Goal: Transaction & Acquisition: Purchase product/service

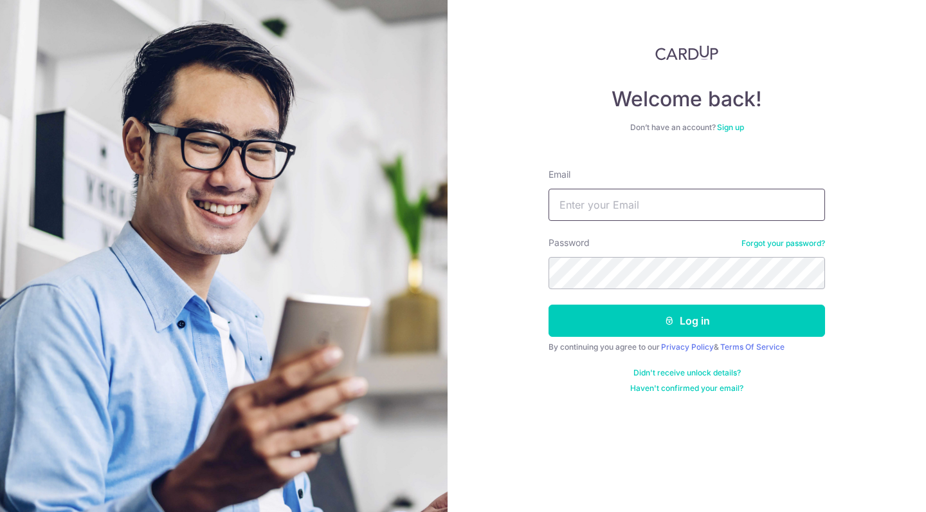
click at [737, 194] on input "Email" at bounding box center [687, 205] width 277 height 32
click at [765, 244] on link "Forgot your password?" at bounding box center [784, 243] width 84 height 10
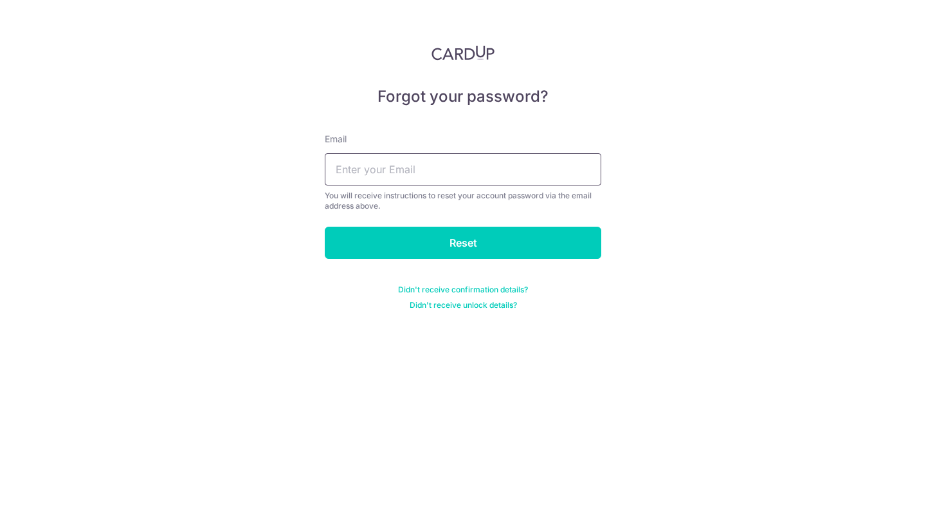
click at [519, 157] on input "text" at bounding box center [463, 169] width 277 height 32
type input "ultrazyme@hotmail.com"
click at [463, 243] on input "Reset" at bounding box center [463, 242] width 277 height 32
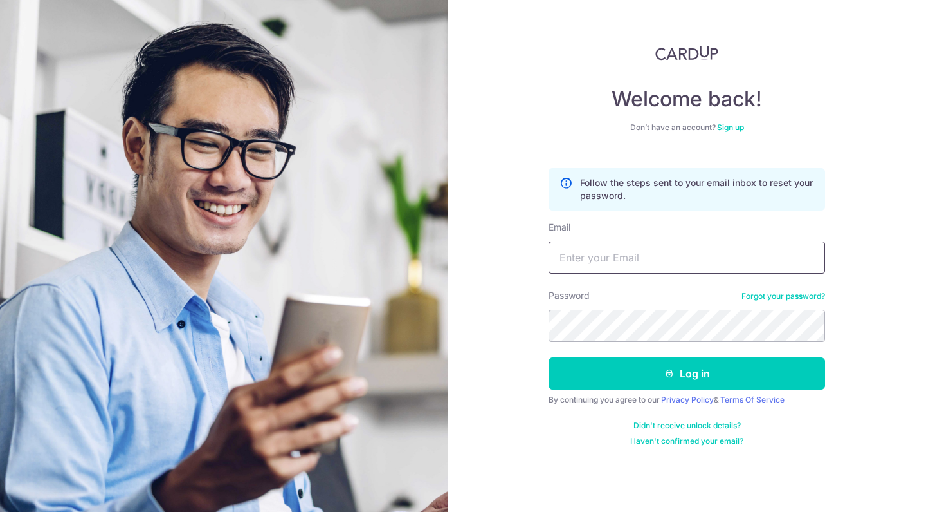
click at [631, 259] on input "Email" at bounding box center [687, 257] width 277 height 32
type input "ultrazyme@hotmail.com"
click at [687, 373] on button "Log in" at bounding box center [687, 373] width 277 height 32
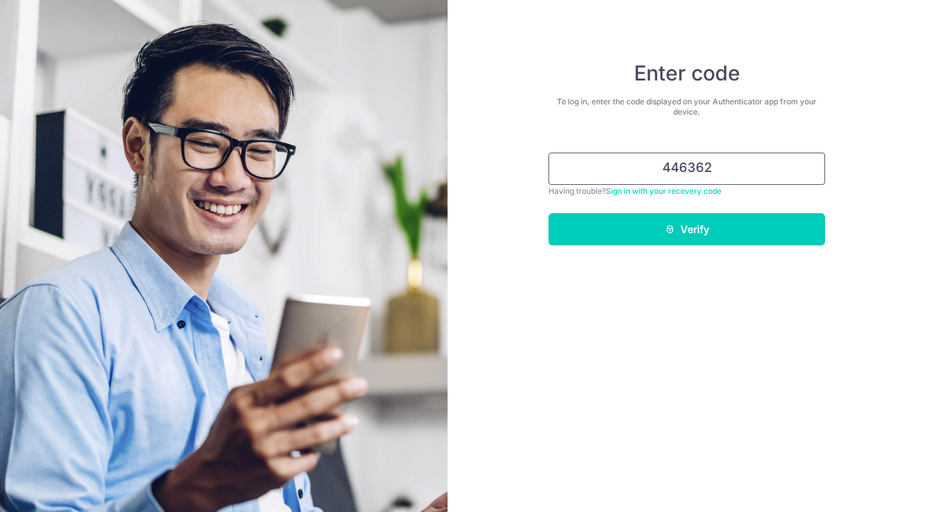
type input "446362"
click at [687, 229] on button "Verify" at bounding box center [687, 229] width 277 height 32
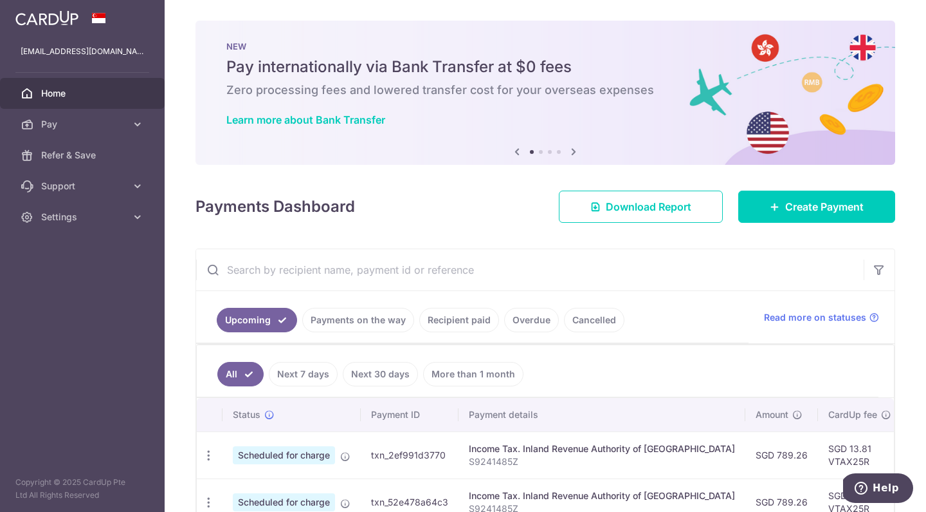
click at [366, 320] on link "Payments on the way" at bounding box center [358, 320] width 112 height 24
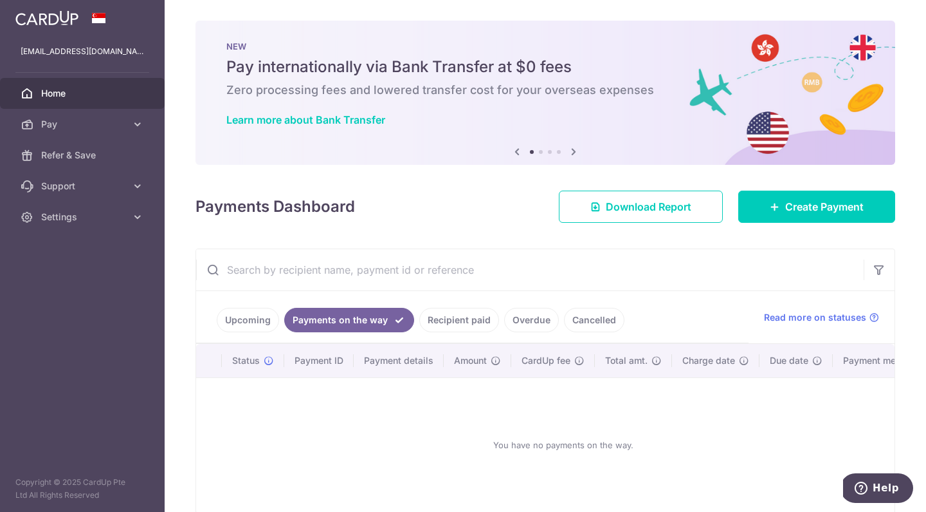
click at [470, 315] on link "Recipient paid" at bounding box center [459, 320] width 80 height 24
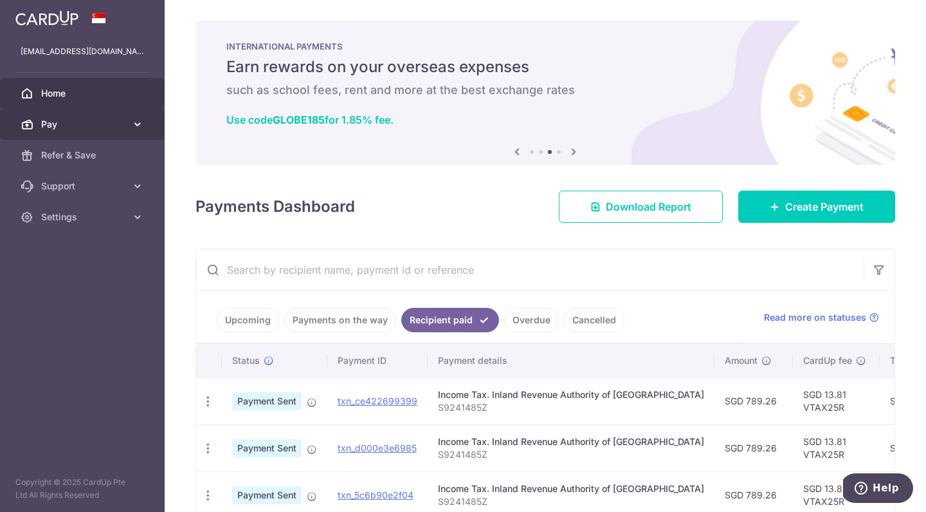
click at [131, 116] on link "Pay" at bounding box center [82, 124] width 165 height 31
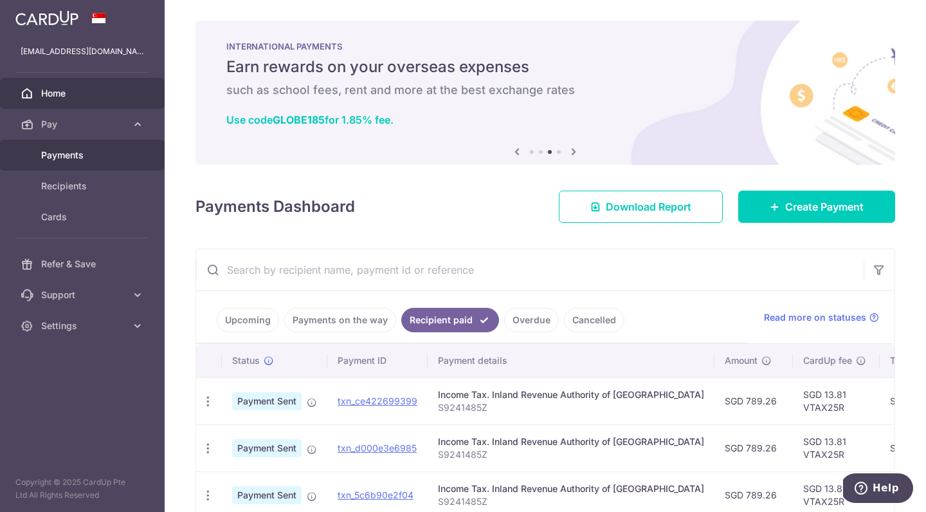
click at [91, 147] on link "Payments" at bounding box center [82, 155] width 165 height 31
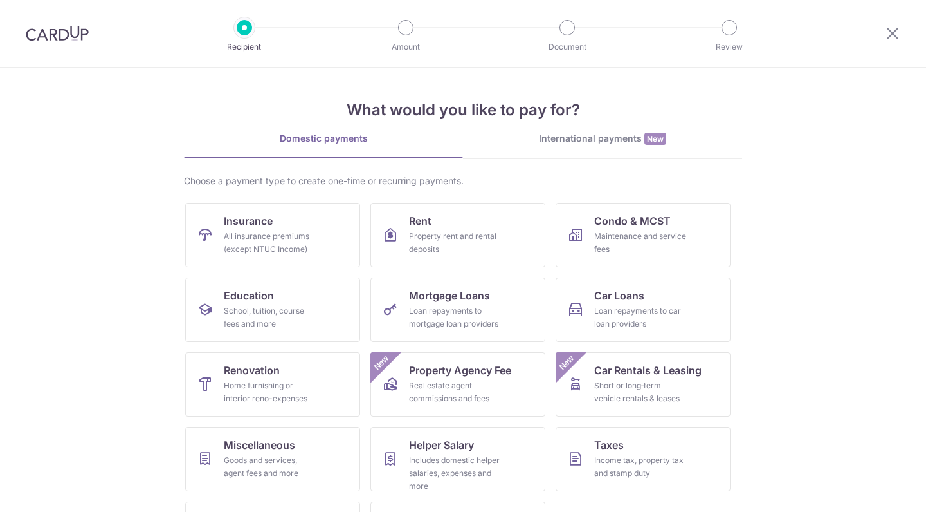
click at [258, 232] on div "All insurance premiums (except NTUC Income)" at bounding box center [270, 243] width 93 height 26
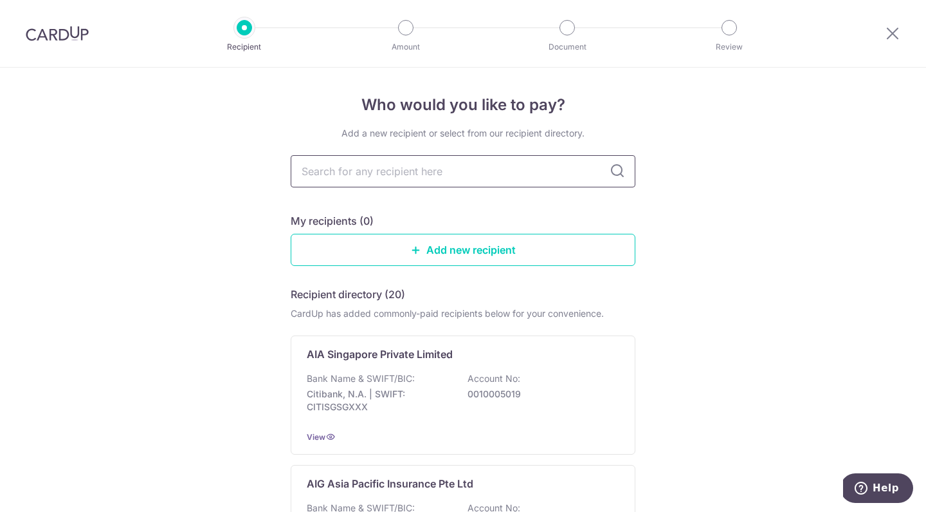
click at [506, 180] on input "text" at bounding box center [463, 171] width 345 height 32
click at [498, 253] on link "Add new recipient" at bounding box center [463, 250] width 345 height 32
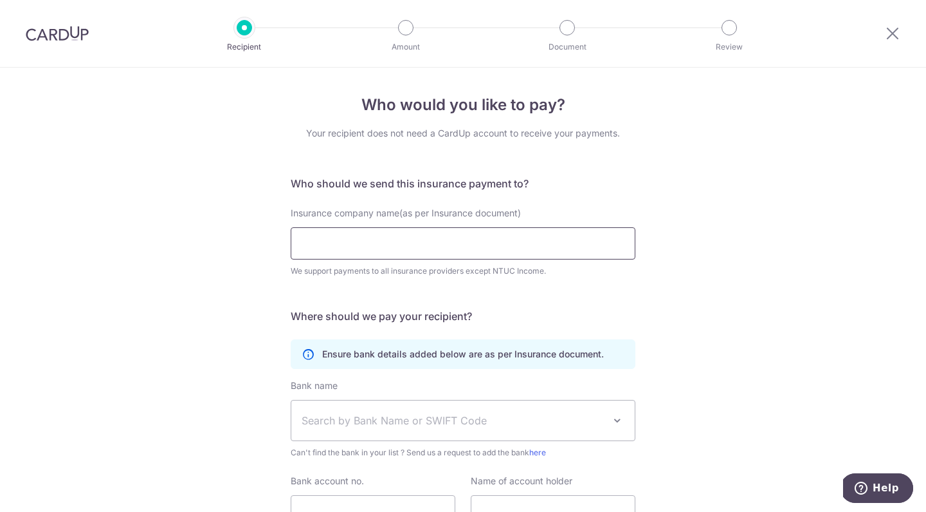
click at [517, 243] on input "Insurance company name(as per Insurance document)" at bounding box center [463, 243] width 345 height 32
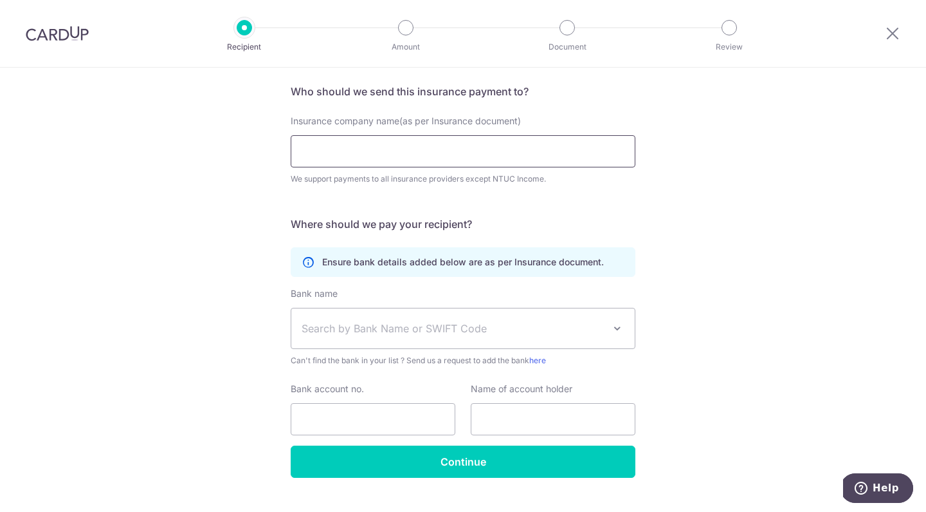
scroll to position [91, 0]
click at [506, 314] on span "Search by Bank Name or SWIFT Code" at bounding box center [463, 329] width 344 height 40
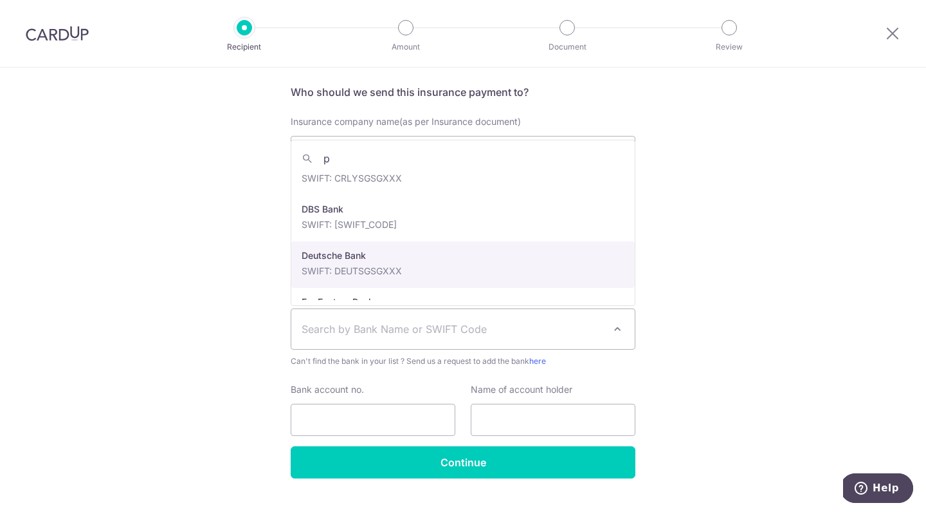
scroll to position [0, 0]
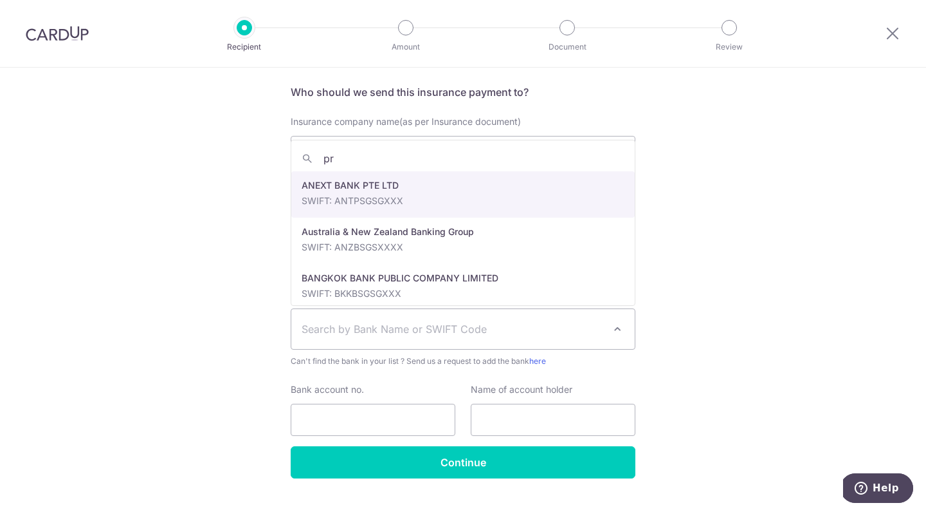
type input "pru"
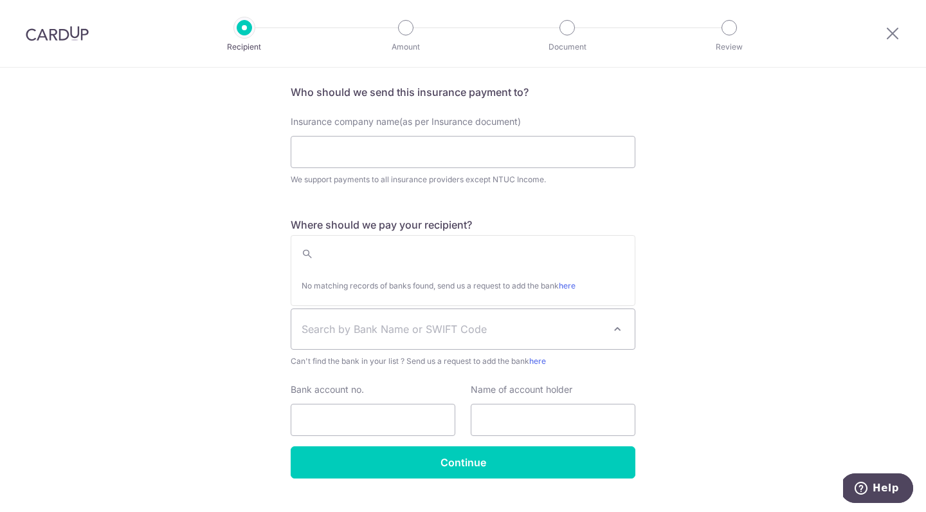
click at [692, 252] on div "Who would you like to pay? Your recipient does not need a CardUp account to rec…" at bounding box center [463, 257] width 926 height 562
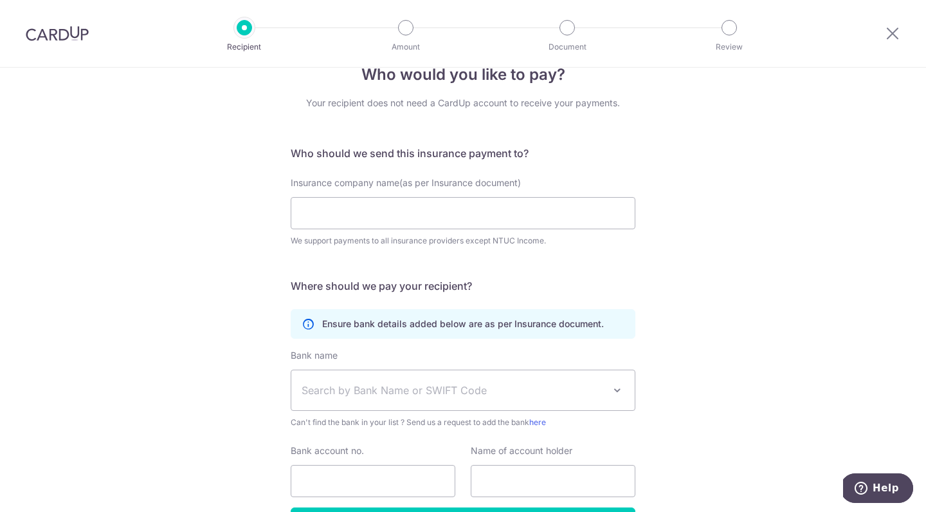
scroll to position [27, 0]
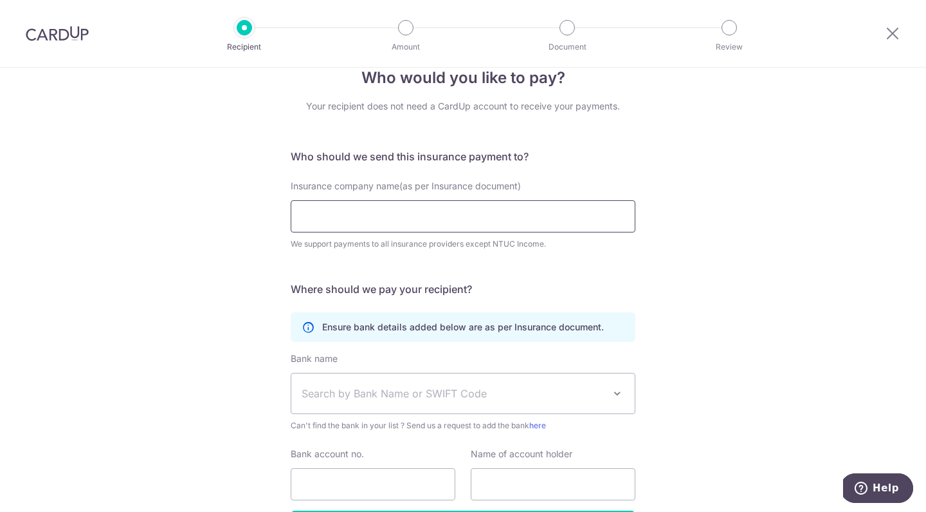
click at [556, 221] on input "Insurance company name(as per Insurance document)" at bounding box center [463, 216] width 345 height 32
type input "prudential"
click at [493, 389] on span "Search by Bank Name or SWIFT Code" at bounding box center [453, 392] width 302 height 15
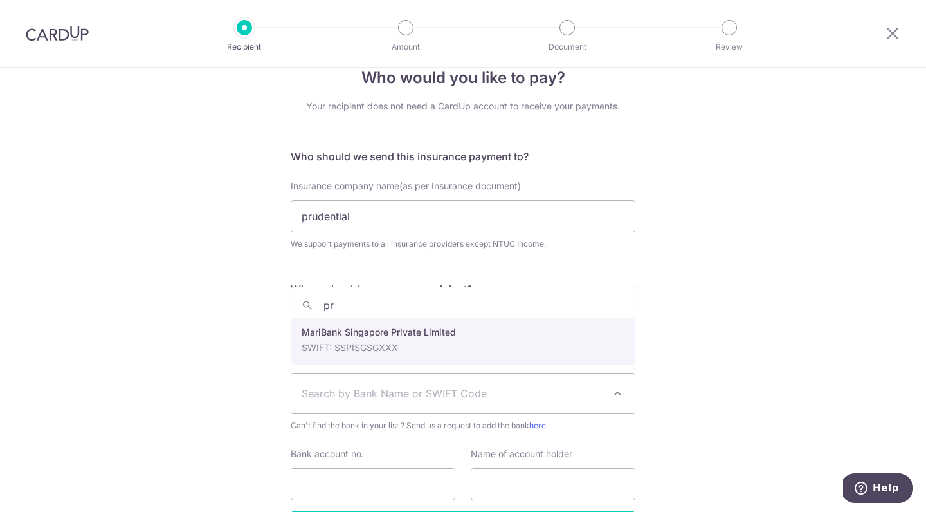
type input "pru"
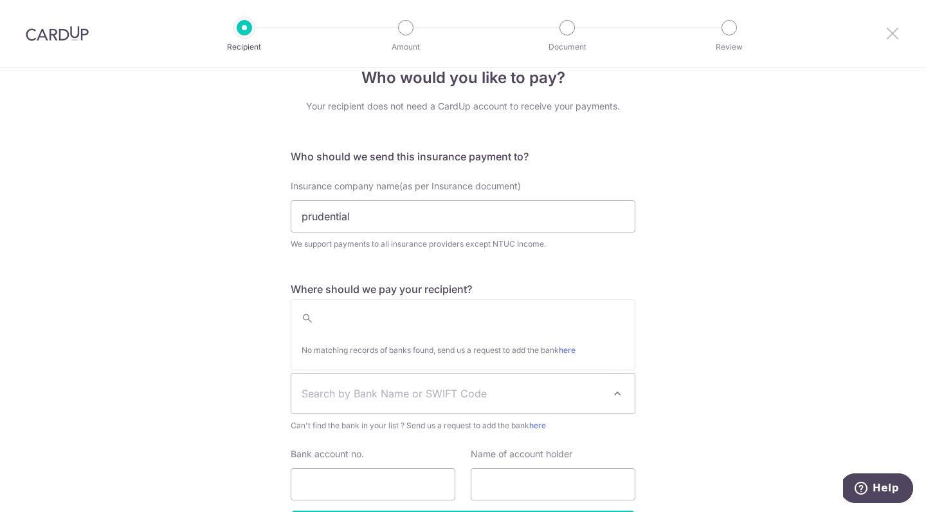
click at [892, 35] on icon at bounding box center [892, 33] width 15 height 16
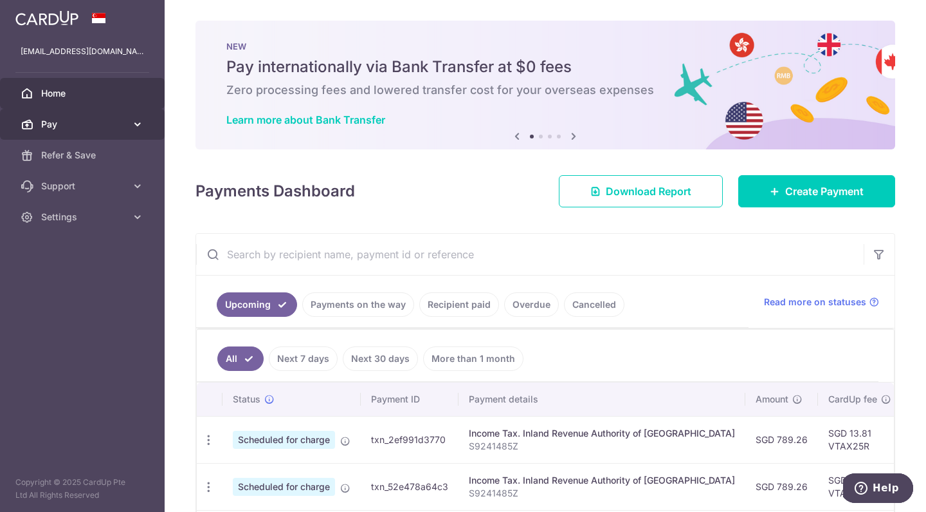
click at [129, 125] on link "Pay" at bounding box center [82, 124] width 165 height 31
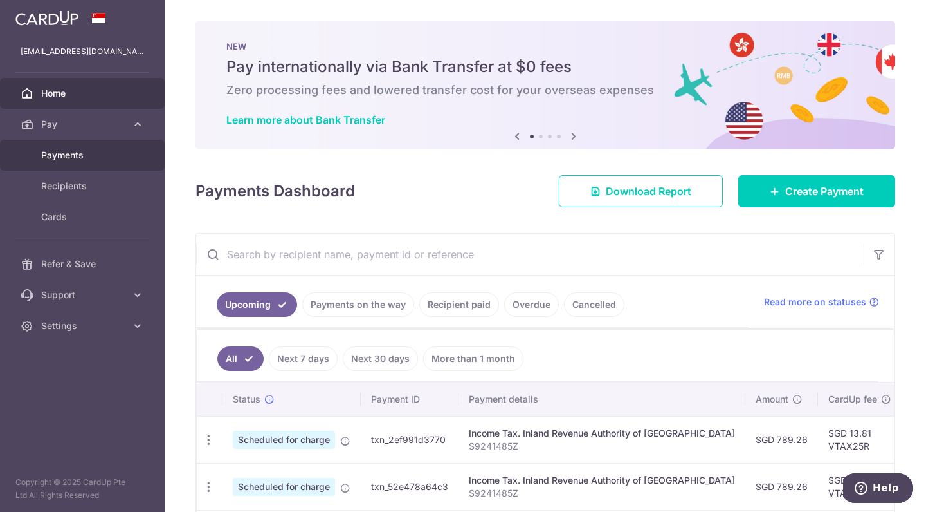
click at [123, 152] on span "Payments" at bounding box center [83, 155] width 85 height 13
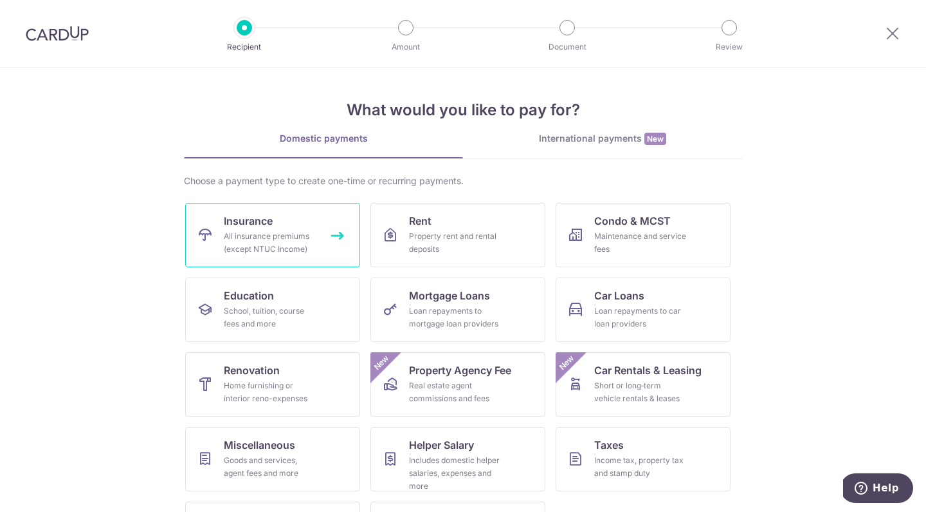
click at [271, 228] on span "Insurance" at bounding box center [248, 220] width 49 height 15
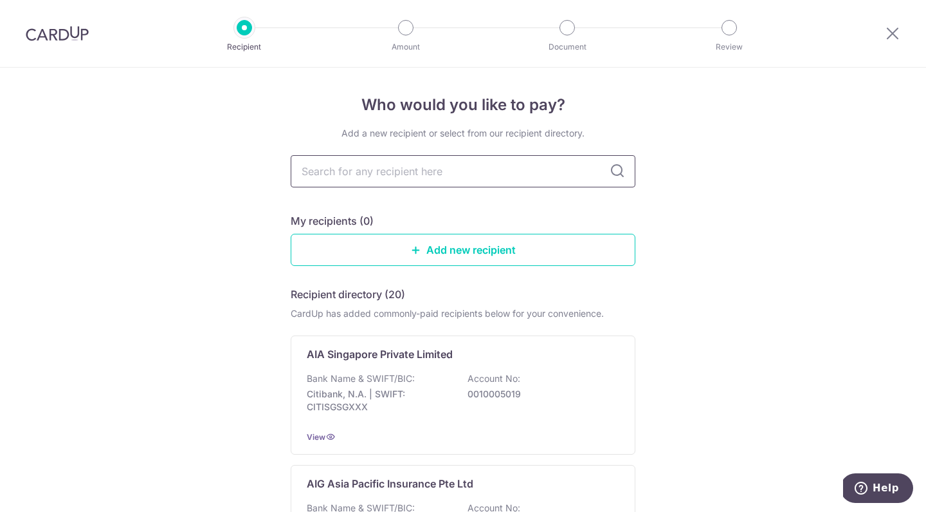
click at [410, 167] on input "text" at bounding box center [463, 171] width 345 height 32
type input "prudential"
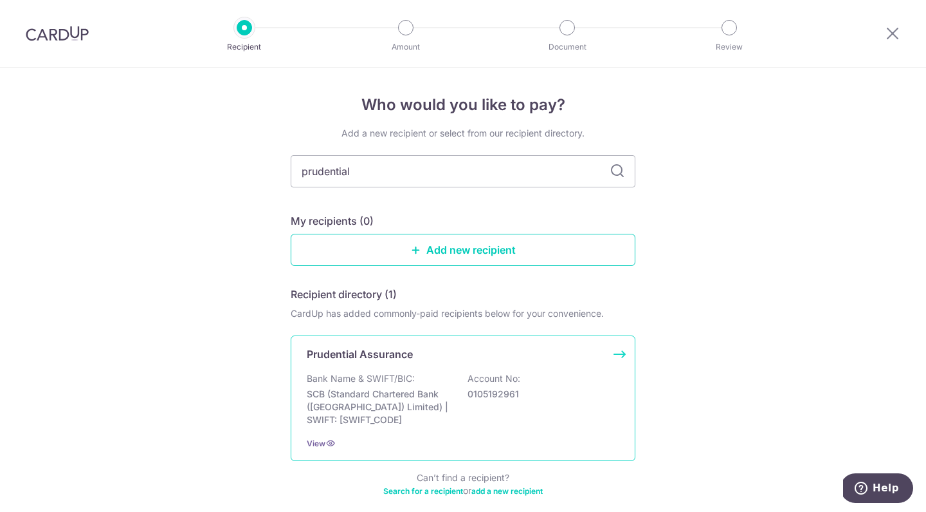
click at [423, 382] on div "Bank Name & SWIFT/BIC: SCB (Standard Chartered Bank (Singapore) Limited) | SWIF…" at bounding box center [463, 399] width 313 height 54
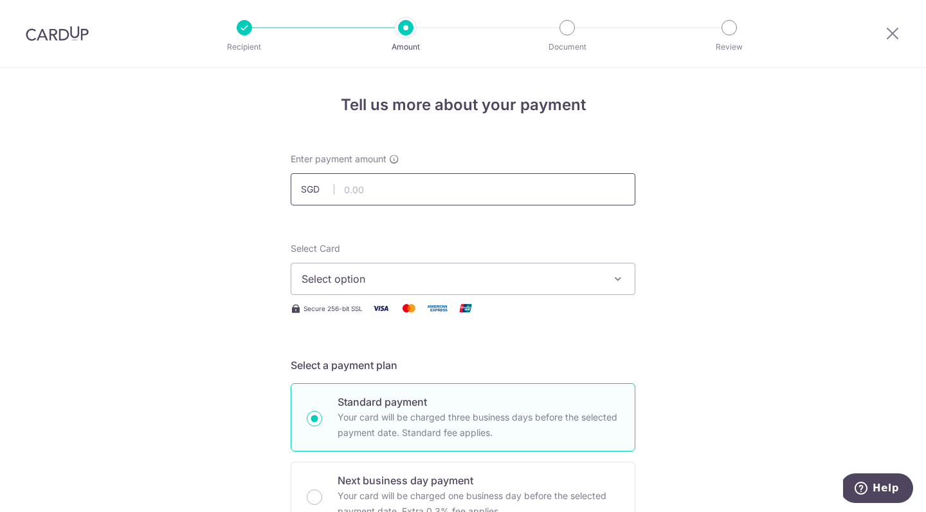
click at [407, 186] on input "text" at bounding box center [463, 189] width 345 height 32
click at [364, 278] on span "Select option" at bounding box center [452, 278] width 300 height 15
type input "1,979.50"
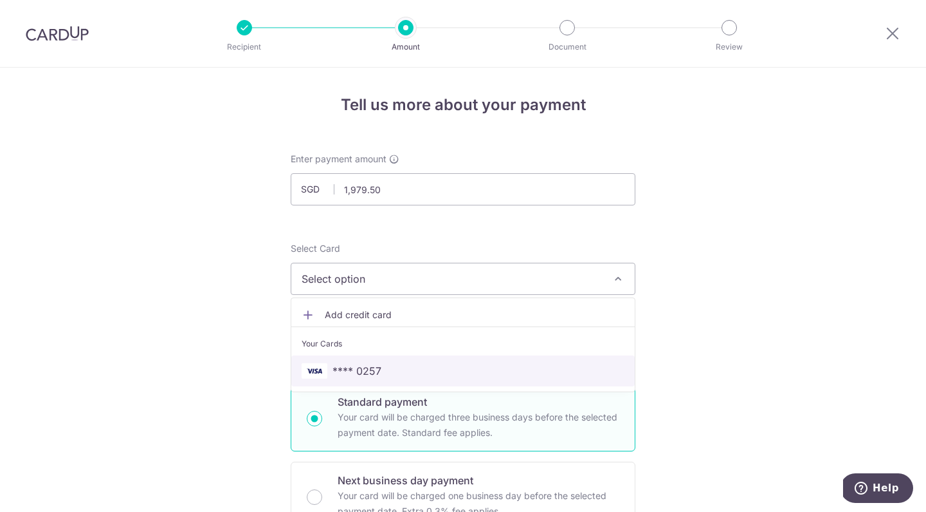
click at [384, 374] on span "**** 0257" at bounding box center [463, 370] width 323 height 15
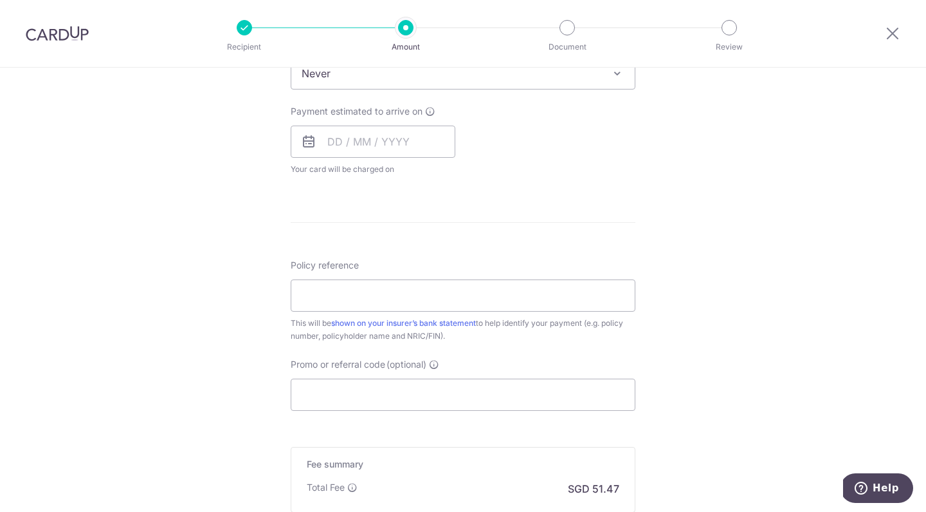
scroll to position [521, 0]
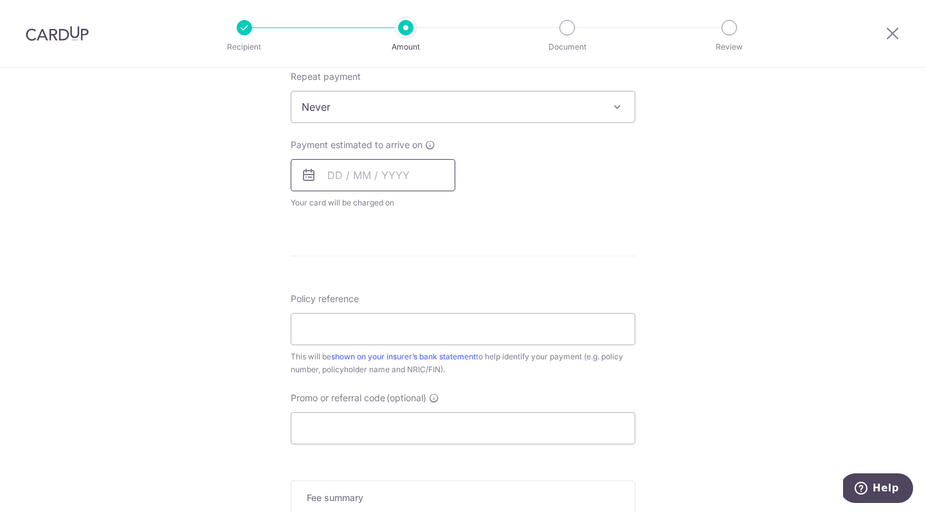
click at [407, 167] on input "text" at bounding box center [373, 175] width 165 height 32
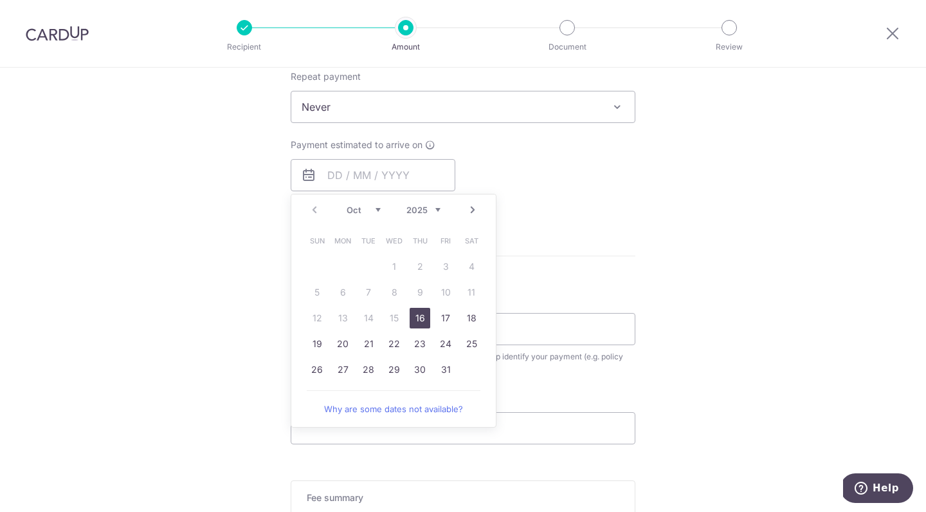
click at [424, 319] on link "16" at bounding box center [420, 318] width 21 height 21
type input "[DATE]"
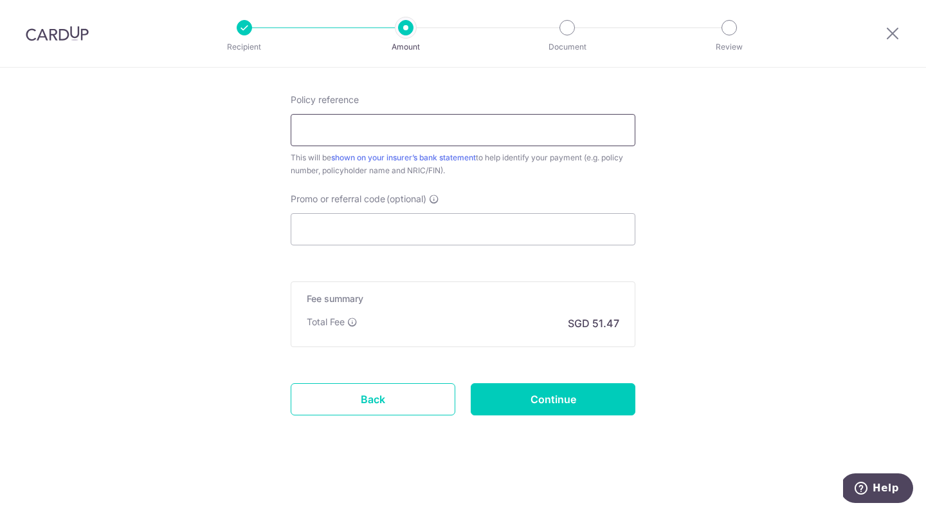
scroll to position [773, 0]
click at [595, 124] on input "Policy reference" at bounding box center [463, 130] width 345 height 32
type input "82441202"
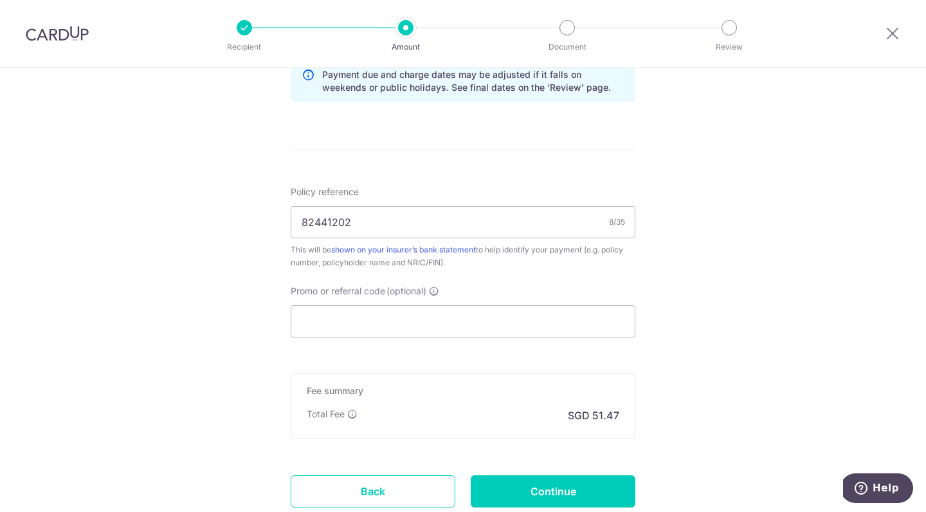
scroll to position [680, 0]
click at [374, 315] on input "Promo or referral code (optional)" at bounding box center [463, 322] width 345 height 32
paste input "nuRzyv-5syxco-miwrap"
type input "nuRzyv-5syxco-miwrap"
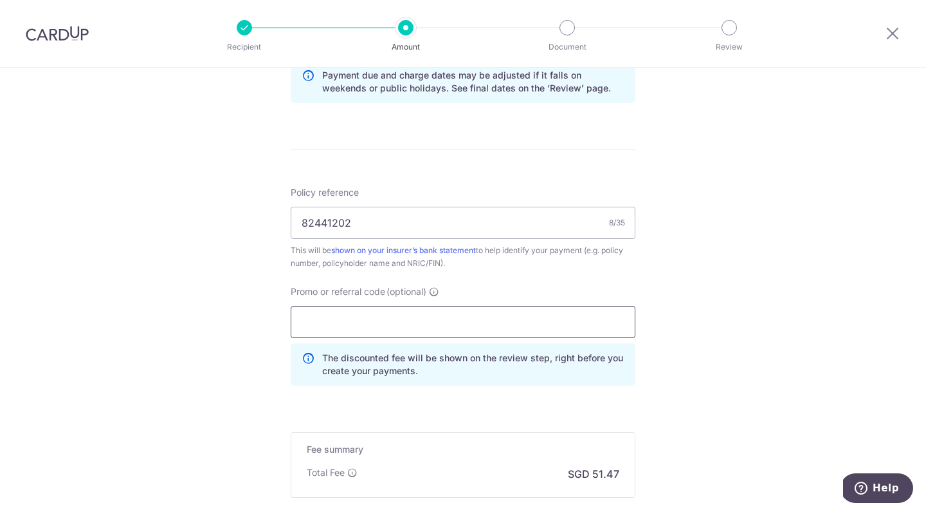
paste input "MILELION"
type input "MILELION"
click button "Add Card" at bounding box center [0, 0] width 0 height 0
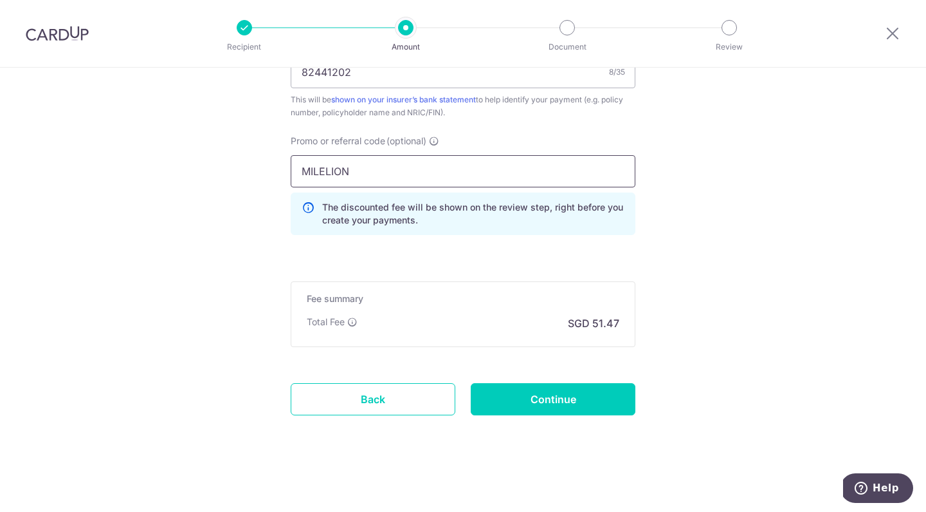
scroll to position [831, 0]
click at [439, 174] on input "MILELION" at bounding box center [463, 171] width 345 height 32
click at [531, 400] on input "Continue" at bounding box center [553, 399] width 165 height 32
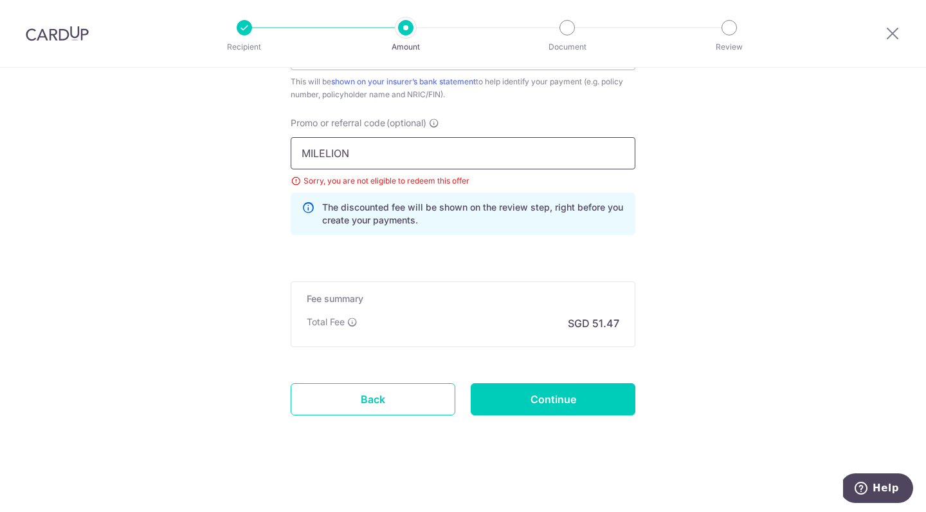
click at [517, 154] on input "MILELION" at bounding box center [463, 153] width 345 height 32
click at [320, 148] on input "MILELION" at bounding box center [463, 153] width 345 height 32
type input "off225"
click at [468, 282] on div "Fee summary Base fee $ 51.47 Extend fee Next-day fee Total Fee SGD 51.47" at bounding box center [463, 314] width 345 height 66
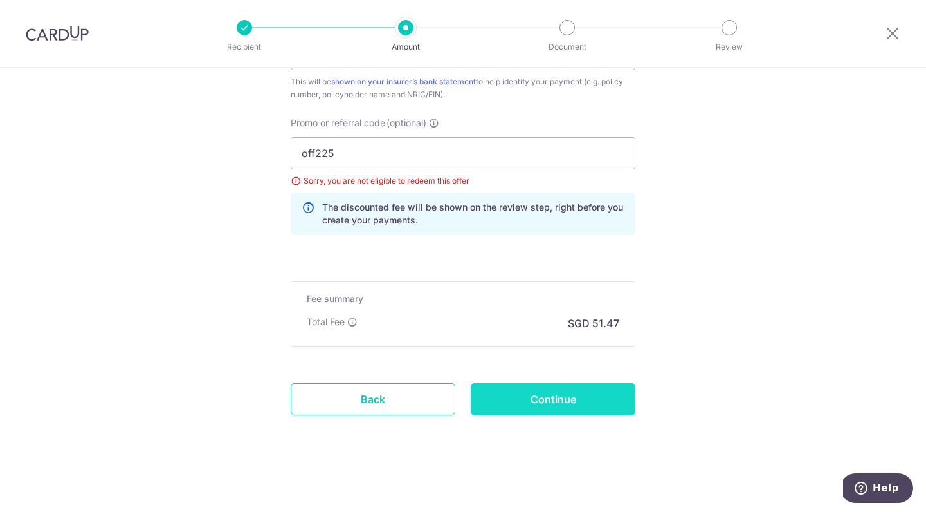
click at [537, 406] on input "Continue" at bounding box center [553, 399] width 165 height 32
